Goal: Information Seeking & Learning: Learn about a topic

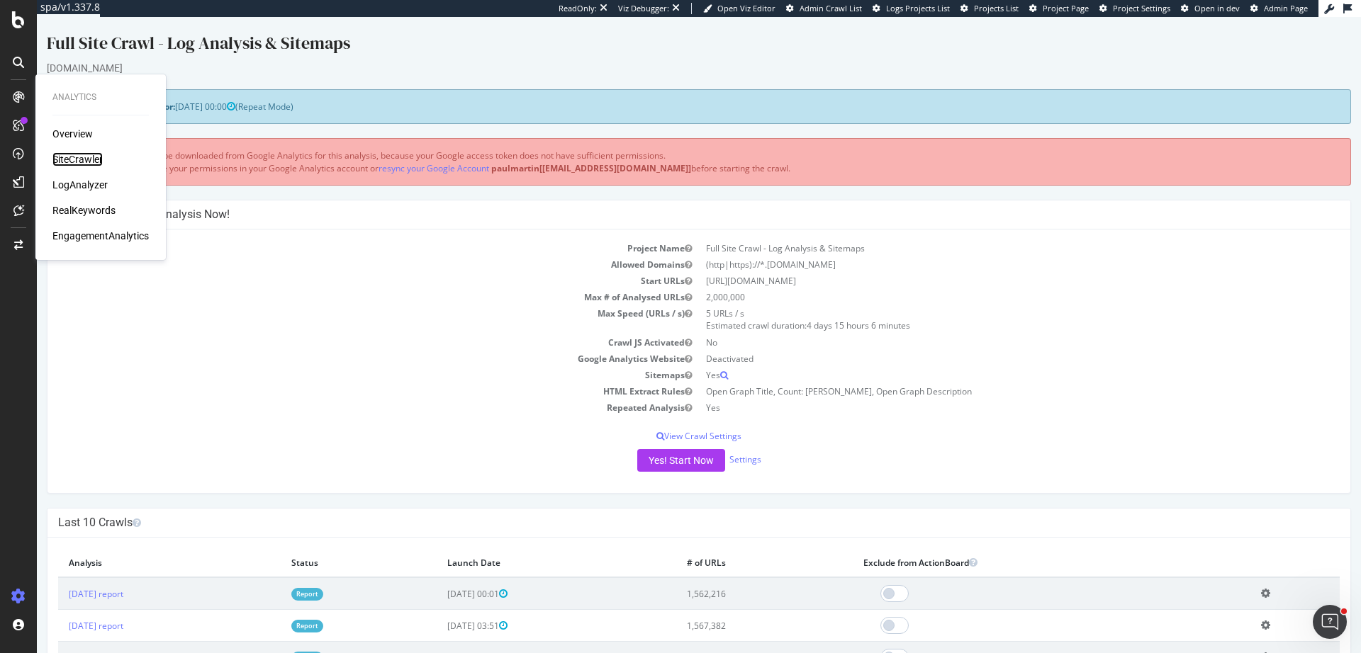
click at [84, 165] on div "SiteCrawler" at bounding box center [77, 159] width 50 height 14
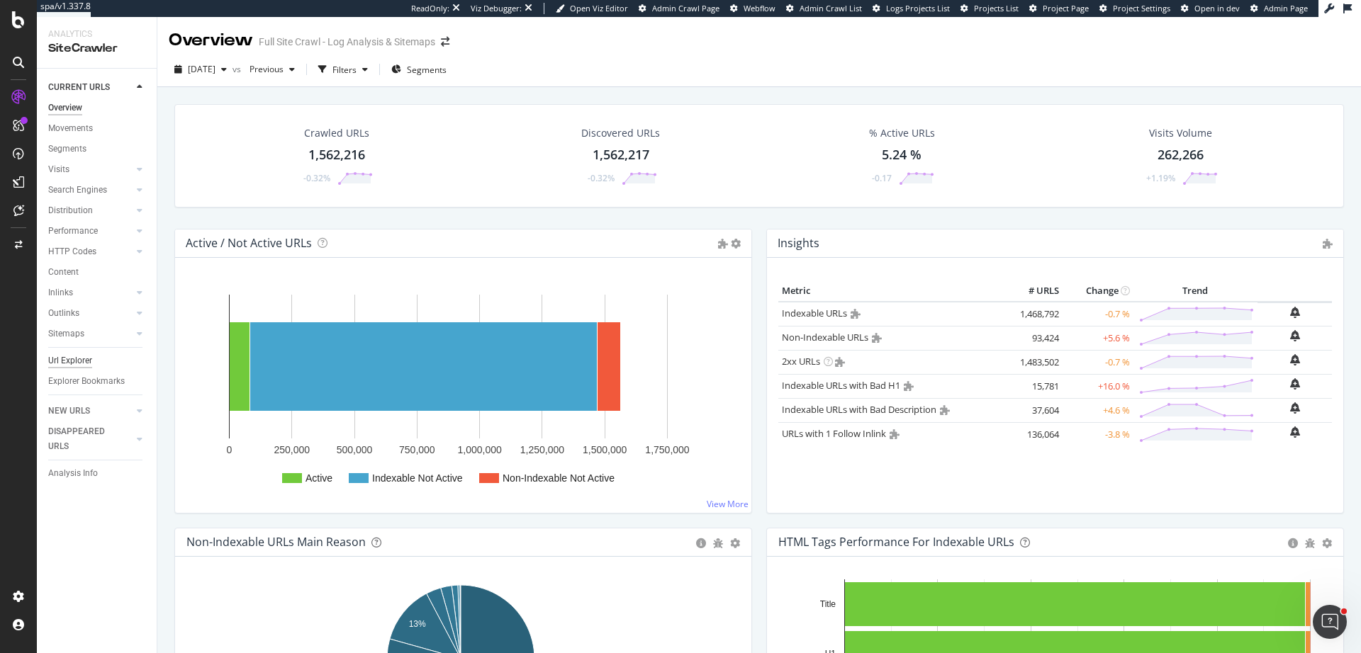
click at [80, 361] on div "Url Explorer" at bounding box center [70, 361] width 44 height 15
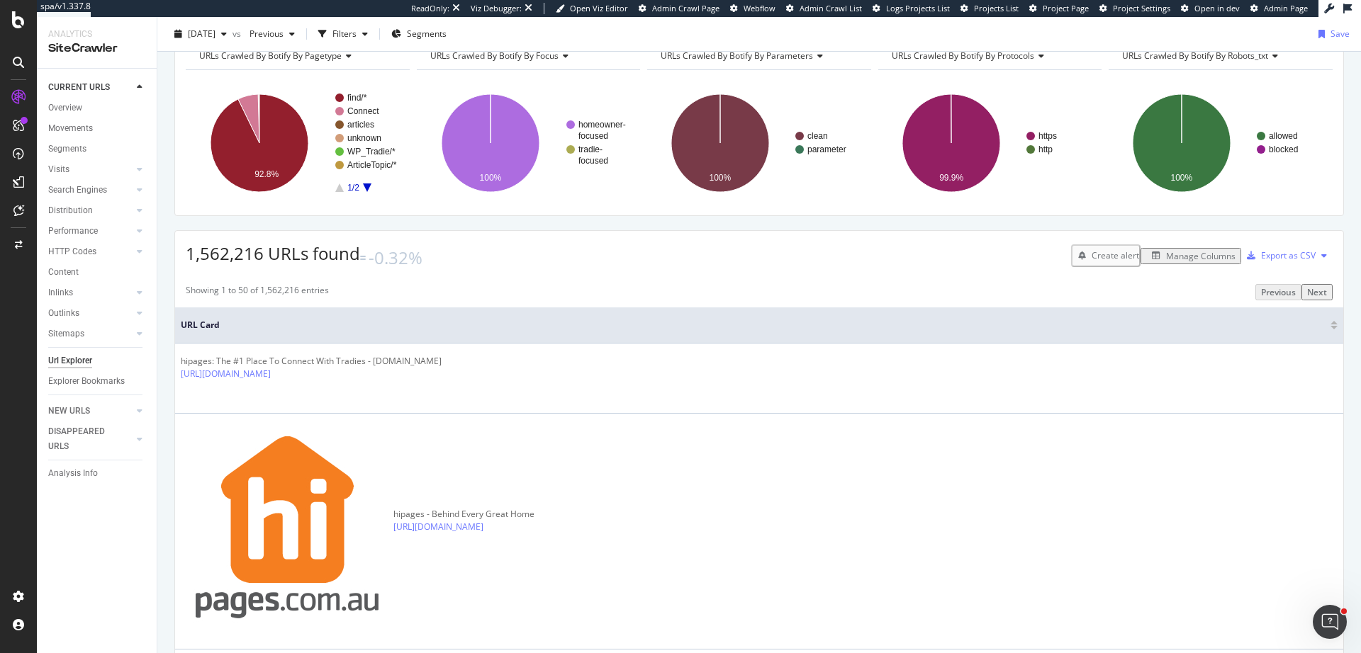
scroll to position [13, 0]
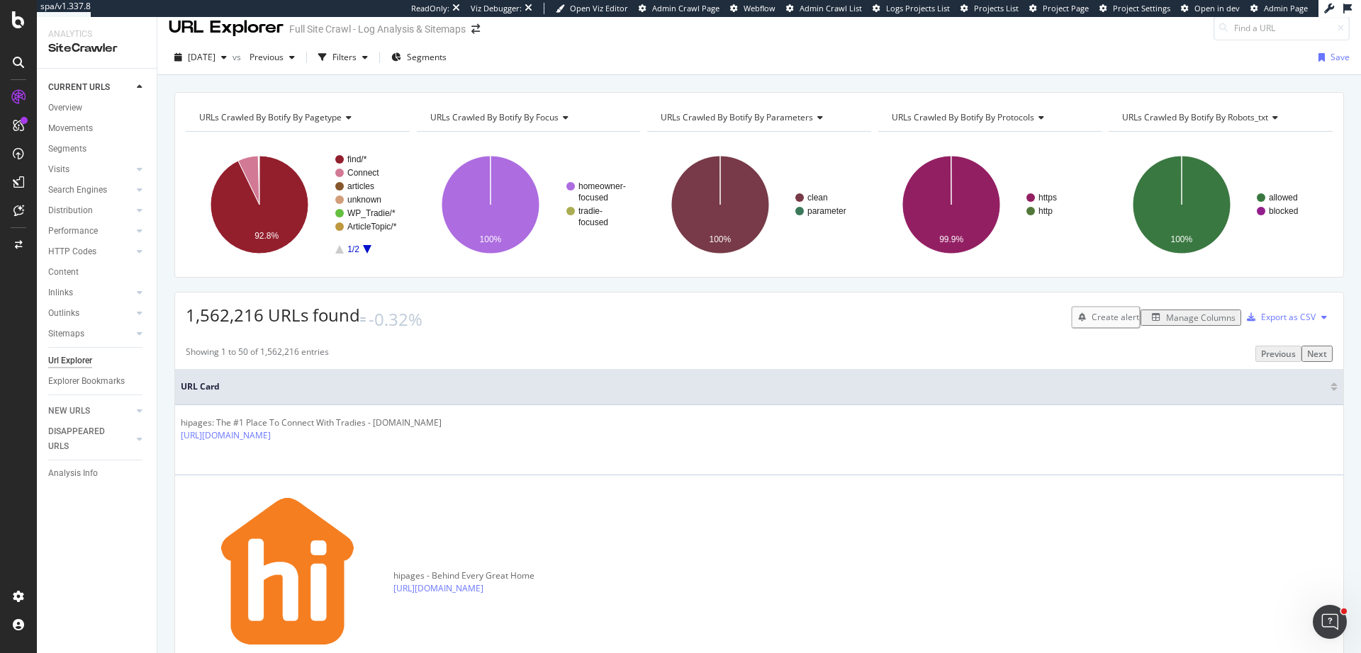
click at [1181, 322] on div "Manage Columns" at bounding box center [1190, 318] width 89 height 12
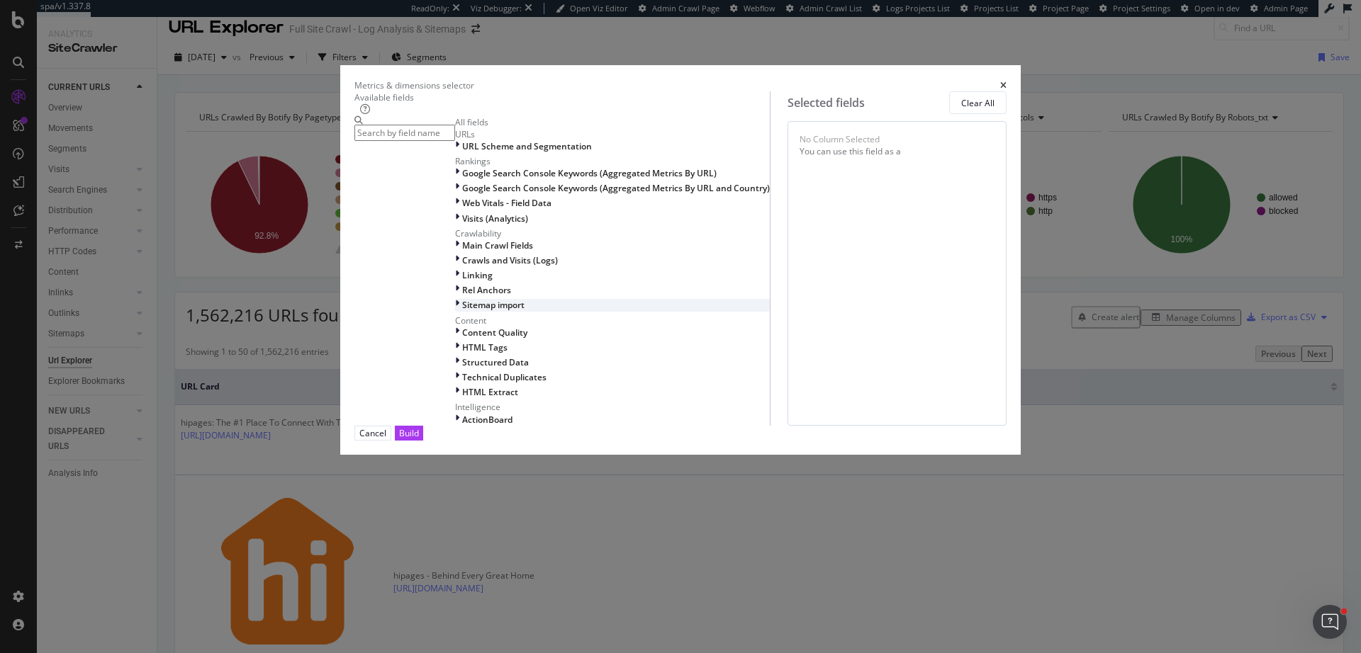
scroll to position [0, 0]
click at [462, 252] on span "Main Crawl Fields" at bounding box center [497, 246] width 71 height 12
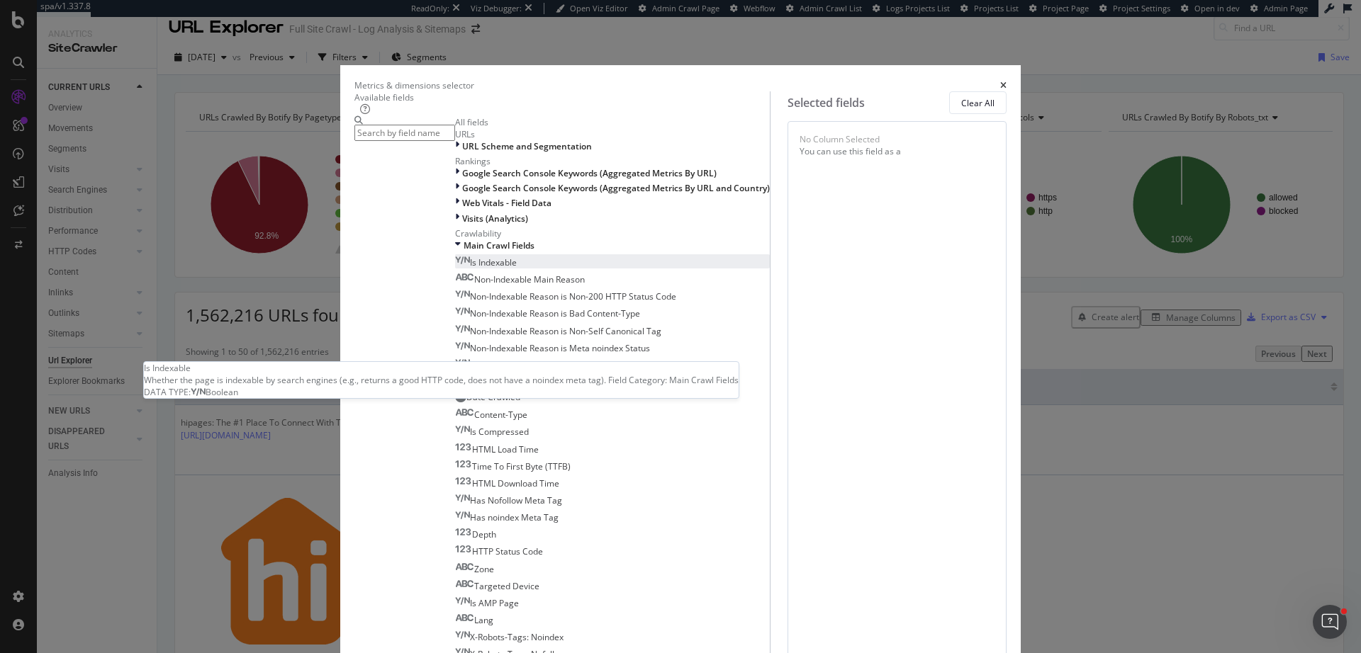
click at [489, 269] on div "Is Indexable" at bounding box center [486, 263] width 62 height 12
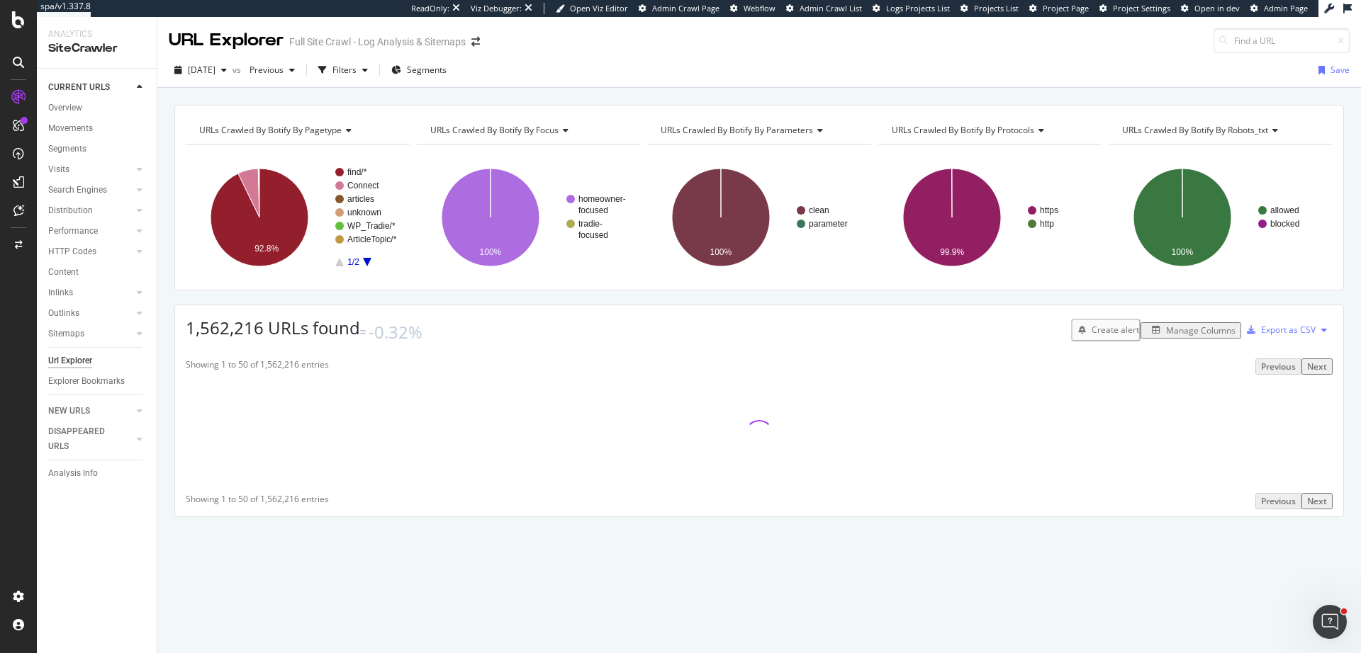
click at [1195, 325] on div "Manage Columns" at bounding box center [1200, 331] width 69 height 12
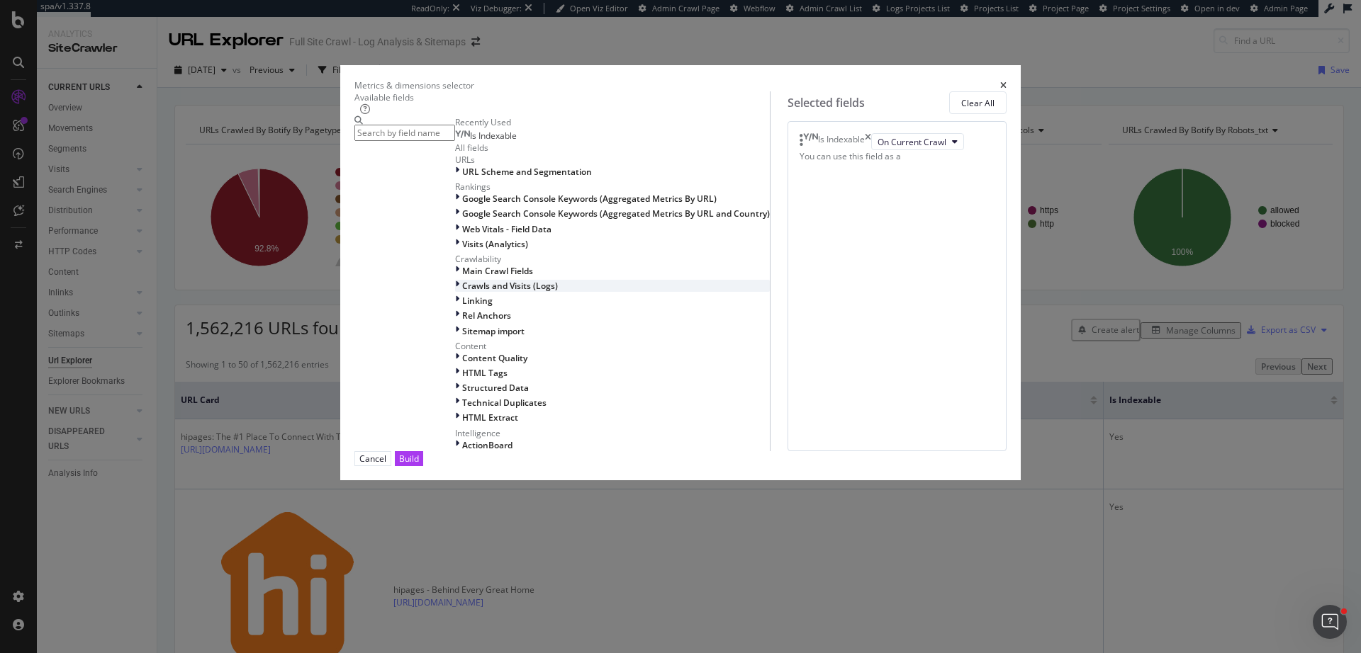
scroll to position [142, 0]
click at [495, 277] on div "Main Crawl Fields" at bounding box center [612, 271] width 315 height 12
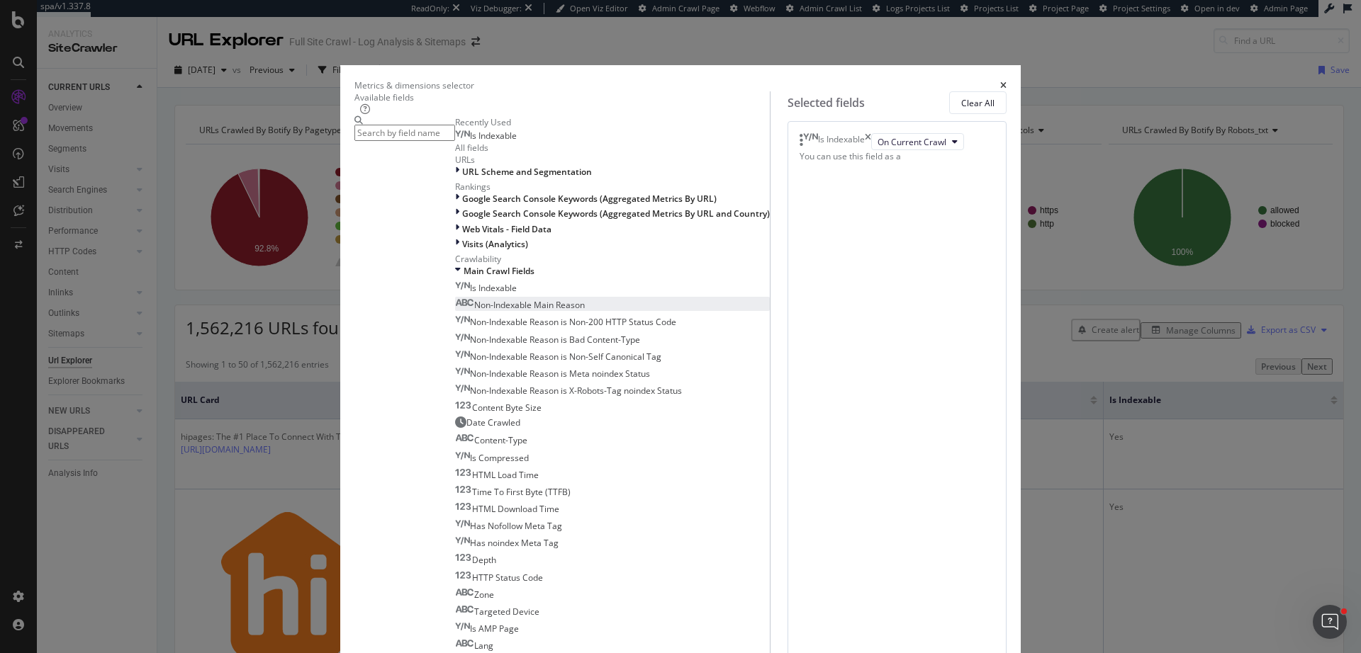
click at [524, 311] on div "Non-Indexable Main Reason" at bounding box center [520, 305] width 130 height 12
click at [512, 414] on div "Content Byte Size" at bounding box center [498, 408] width 86 height 12
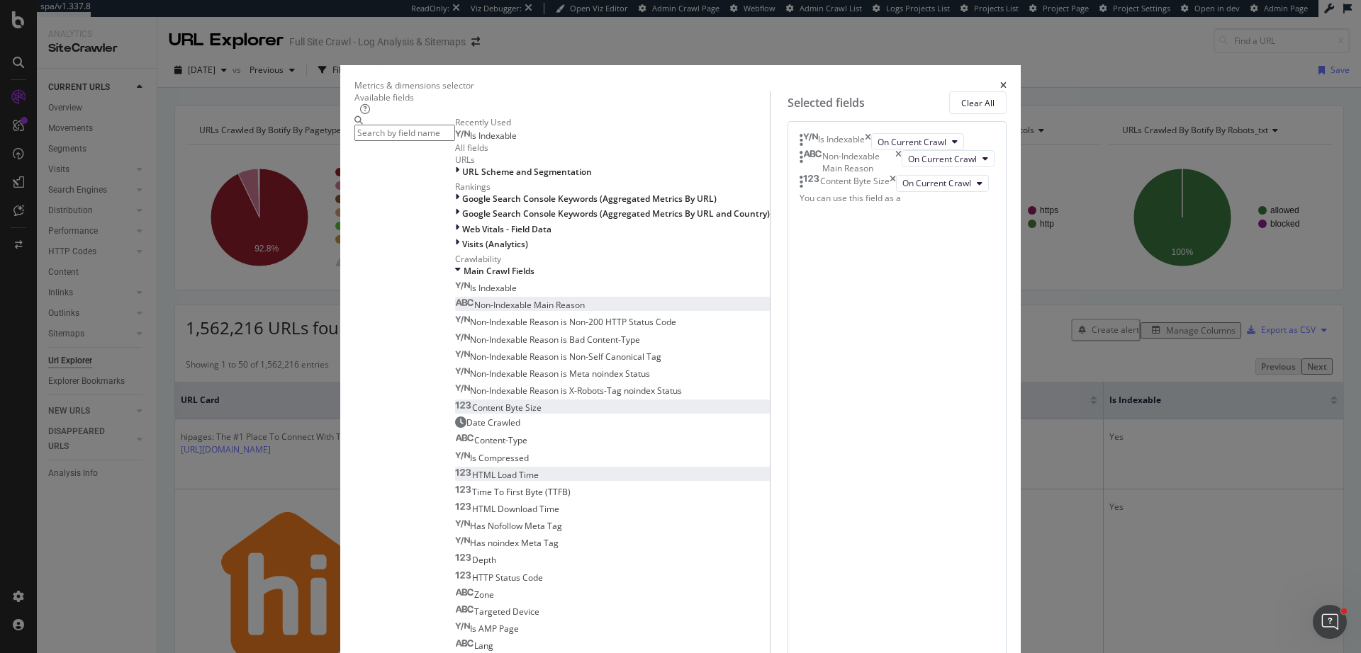
click at [514, 481] on div "HTML Load Time" at bounding box center [497, 475] width 84 height 12
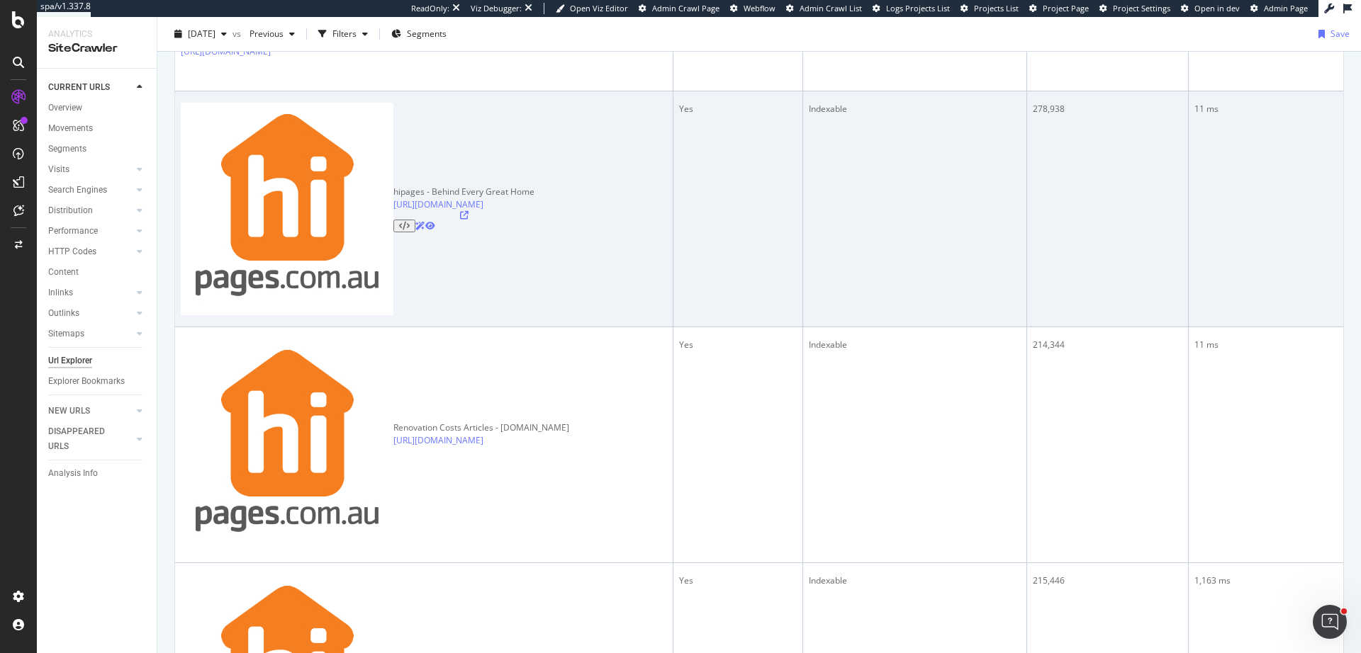
scroll to position [413, 0]
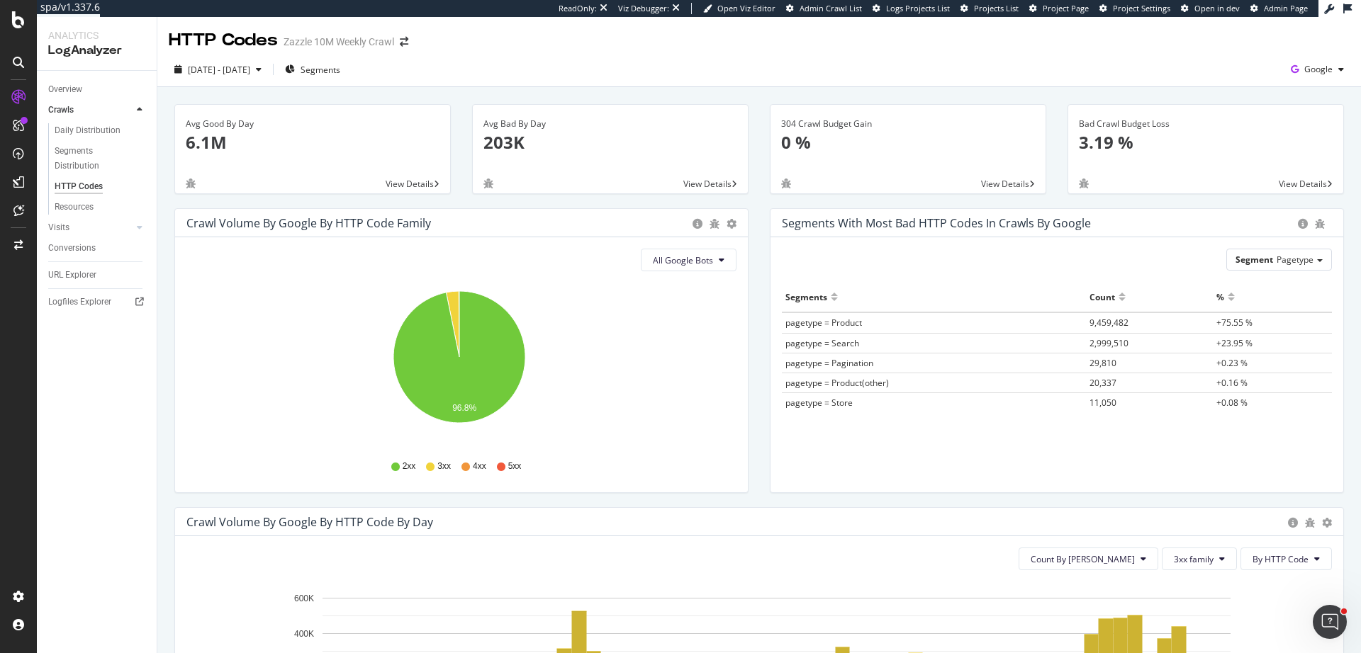
scroll to position [340, 0]
